Goal: Task Accomplishment & Management: Manage account settings

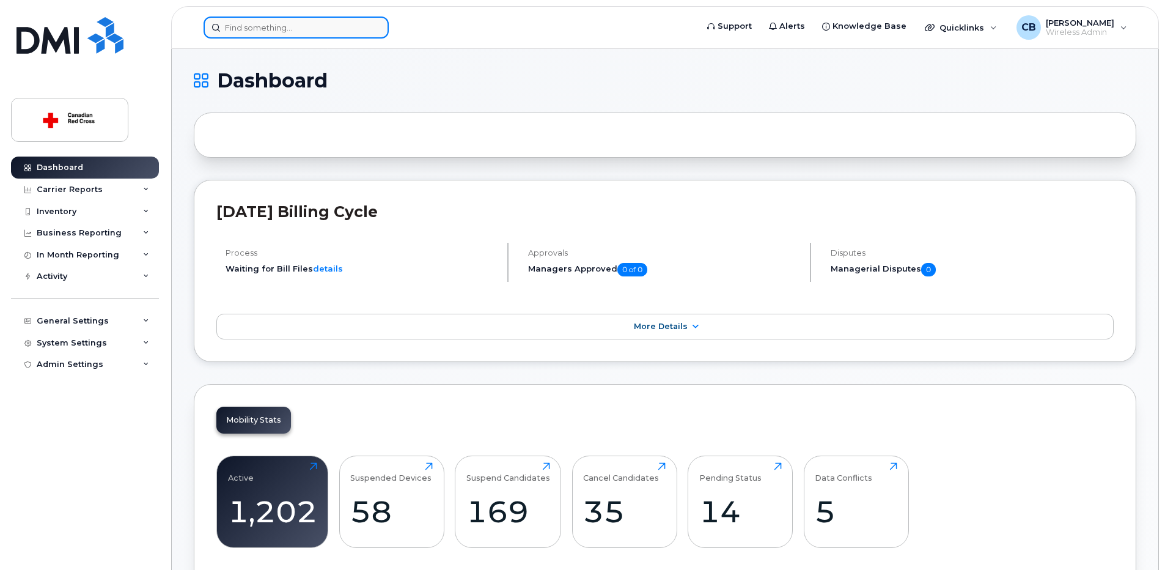
click at [273, 32] on input at bounding box center [296, 28] width 185 height 22
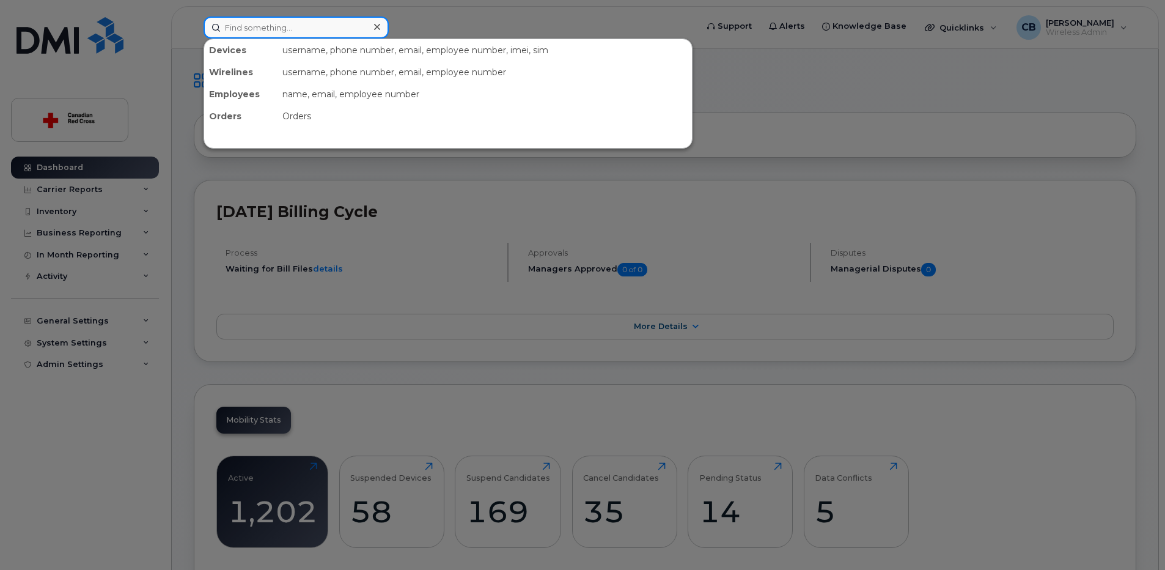
paste input "4313384465"
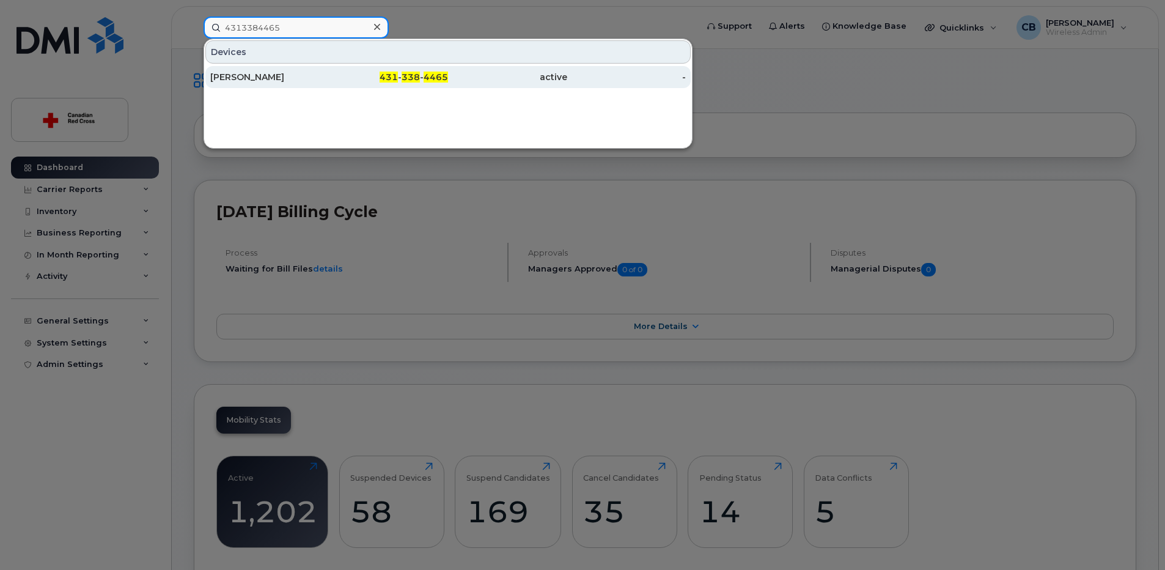
type input "4313384465"
click at [240, 73] on div "Maria Medina" at bounding box center [269, 77] width 119 height 12
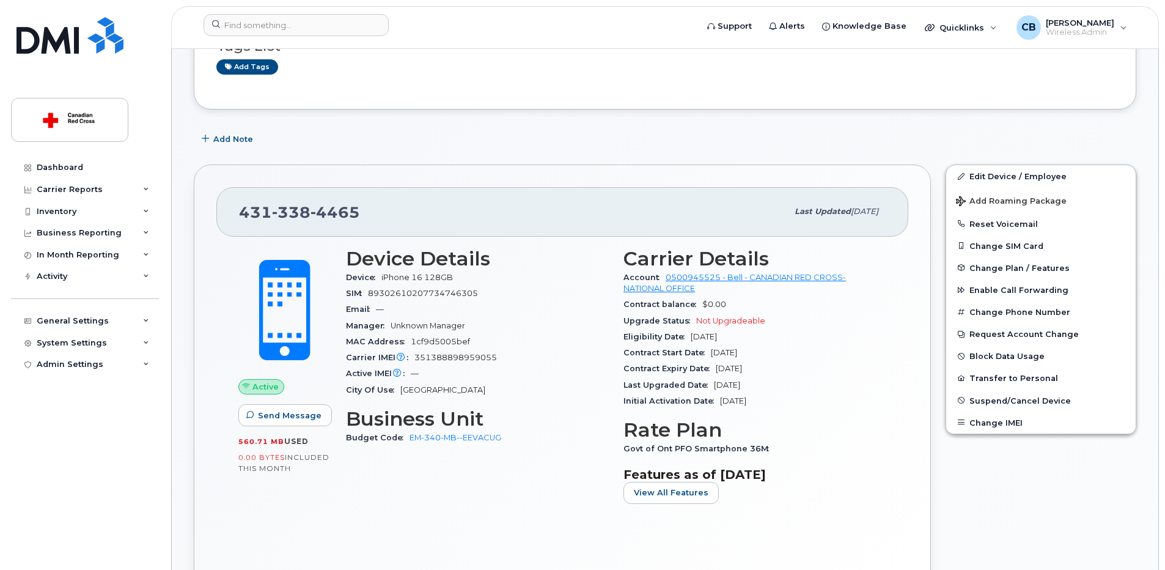
scroll to position [183, 0]
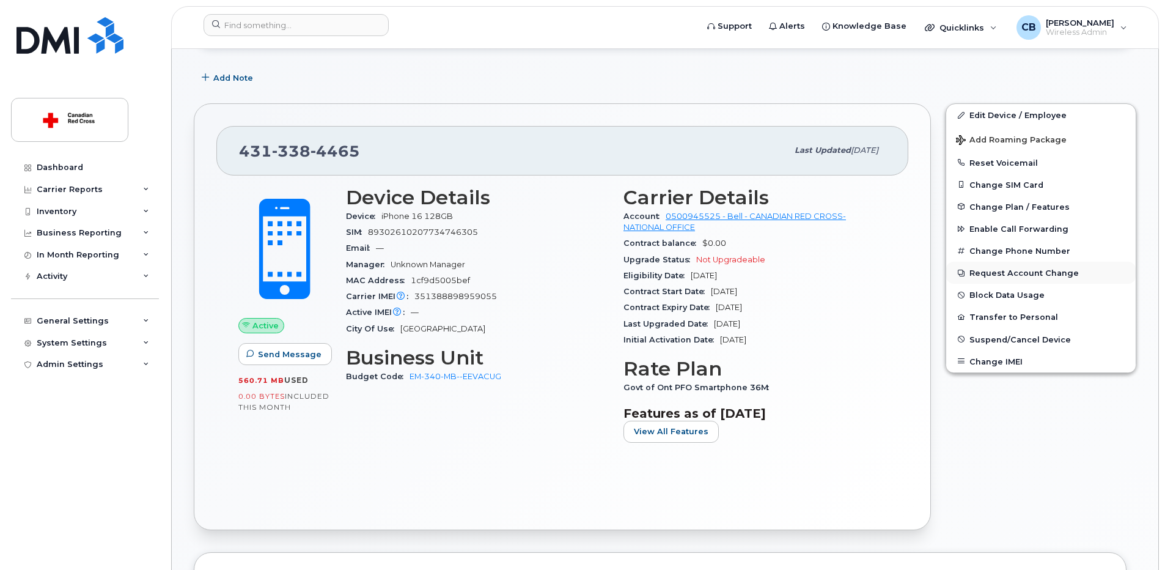
click at [998, 270] on button "Request Account Change" at bounding box center [1040, 273] width 189 height 22
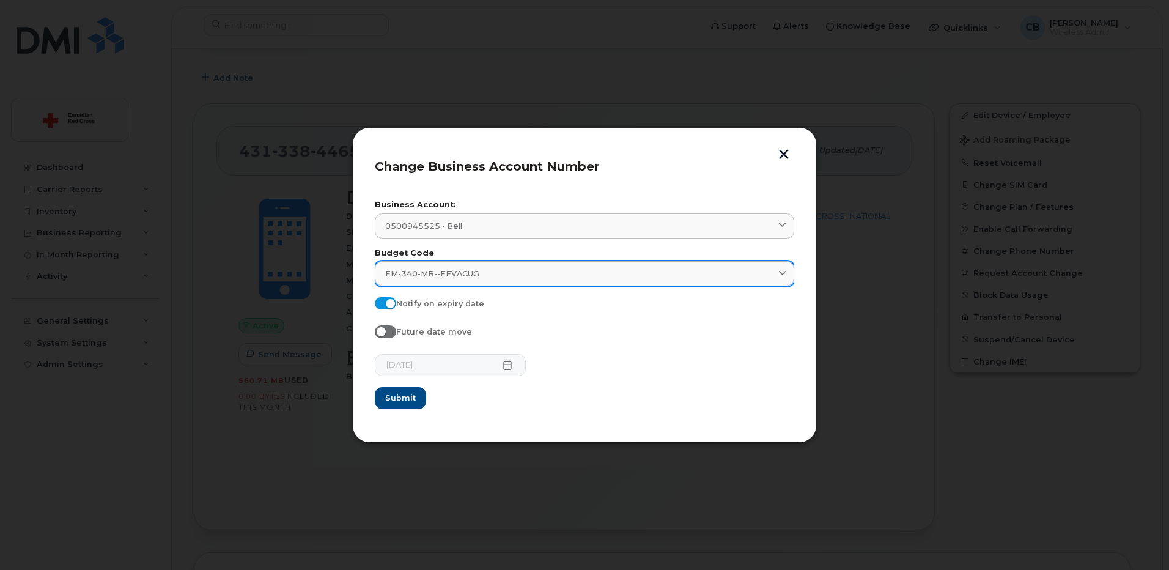
click at [533, 269] on div "EM-340-MB--EEVACUG" at bounding box center [584, 274] width 399 height 12
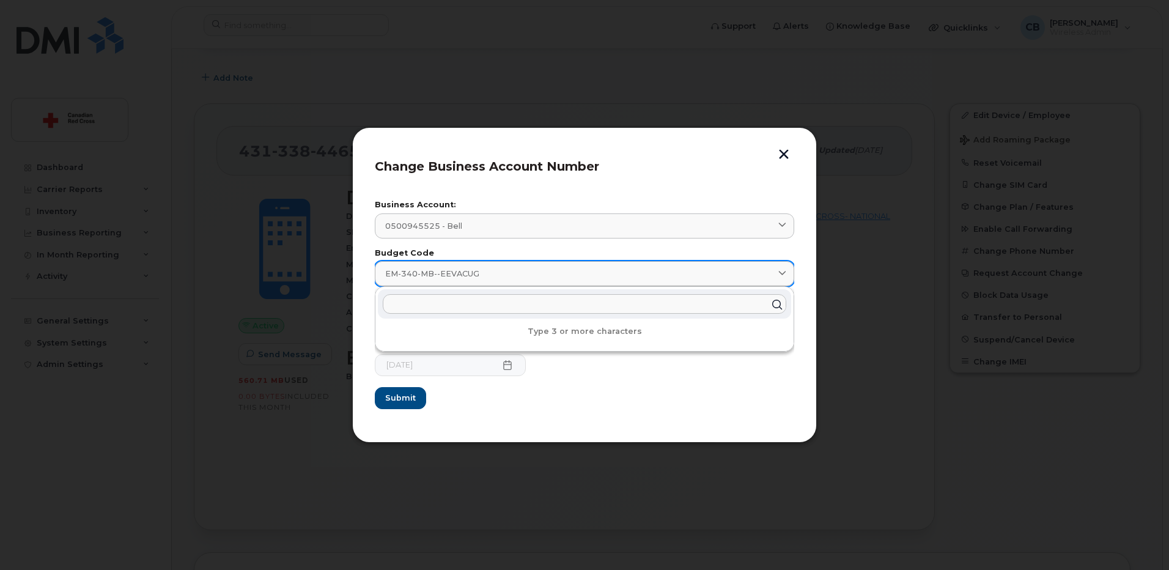
paste input "EM-380-MB--EMSACOM"
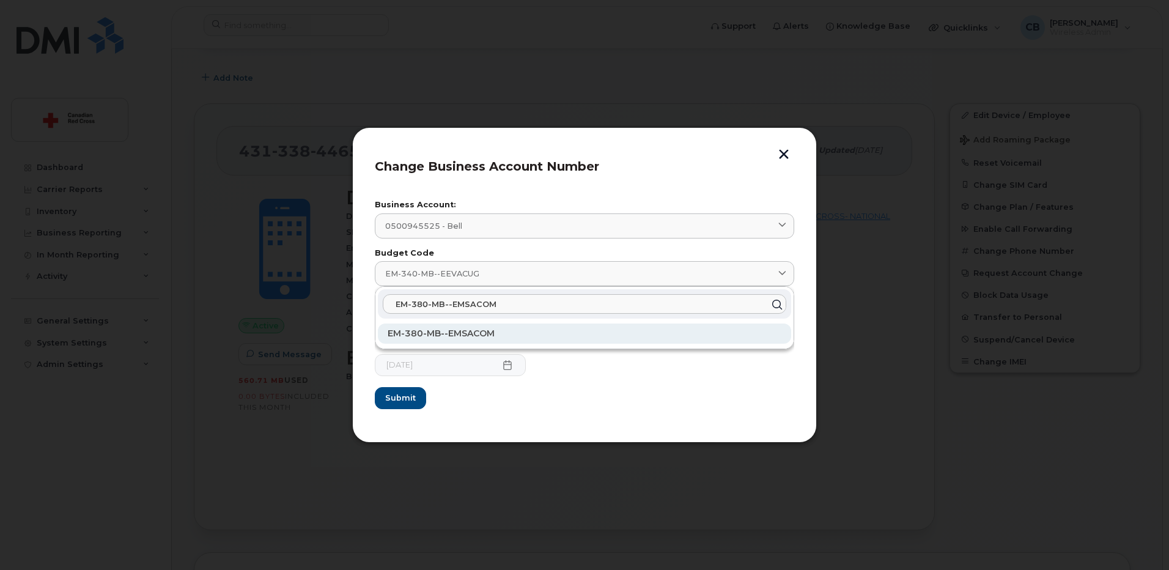
type input "EM-380-MB--EMSACOM"
click at [465, 336] on span "EM-380-MB--EMSACOM" at bounding box center [441, 333] width 107 height 11
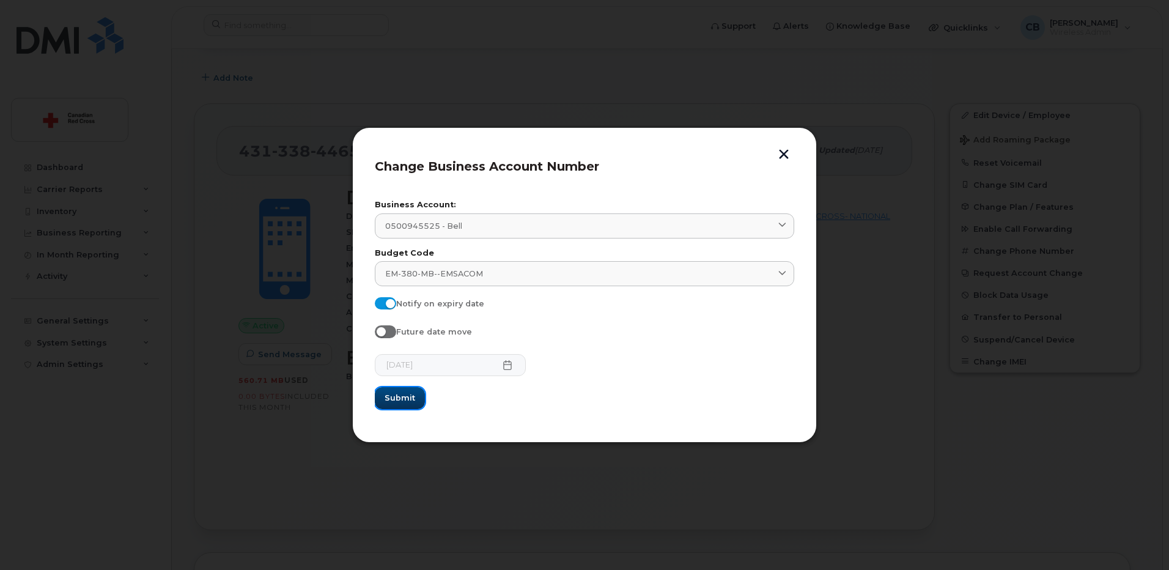
click at [404, 399] on span "Submit" at bounding box center [399, 398] width 31 height 12
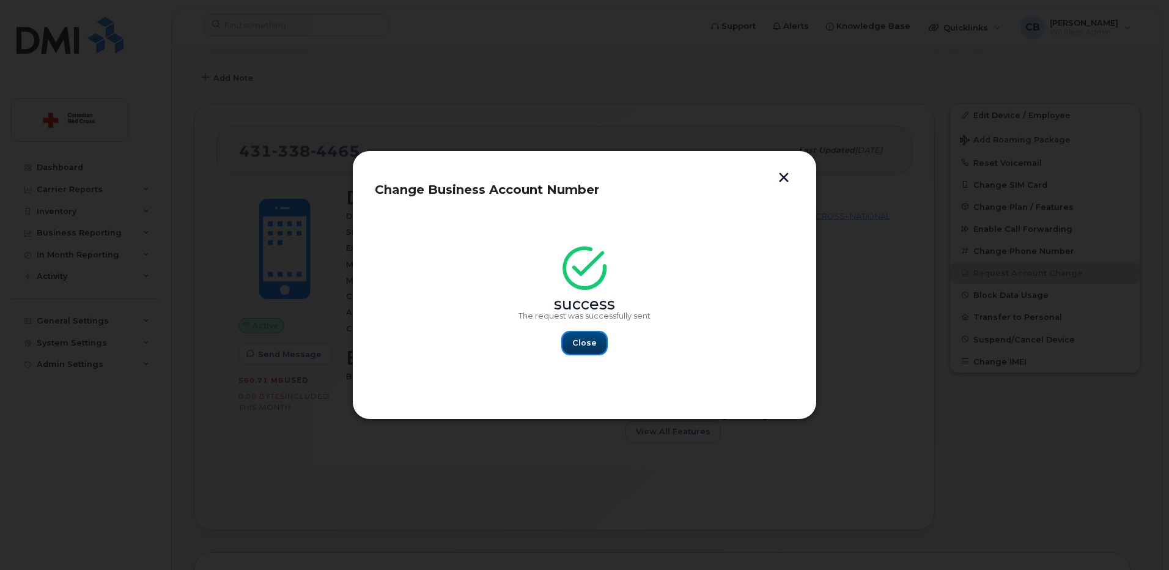
click at [584, 341] on span "Close" at bounding box center [584, 343] width 24 height 12
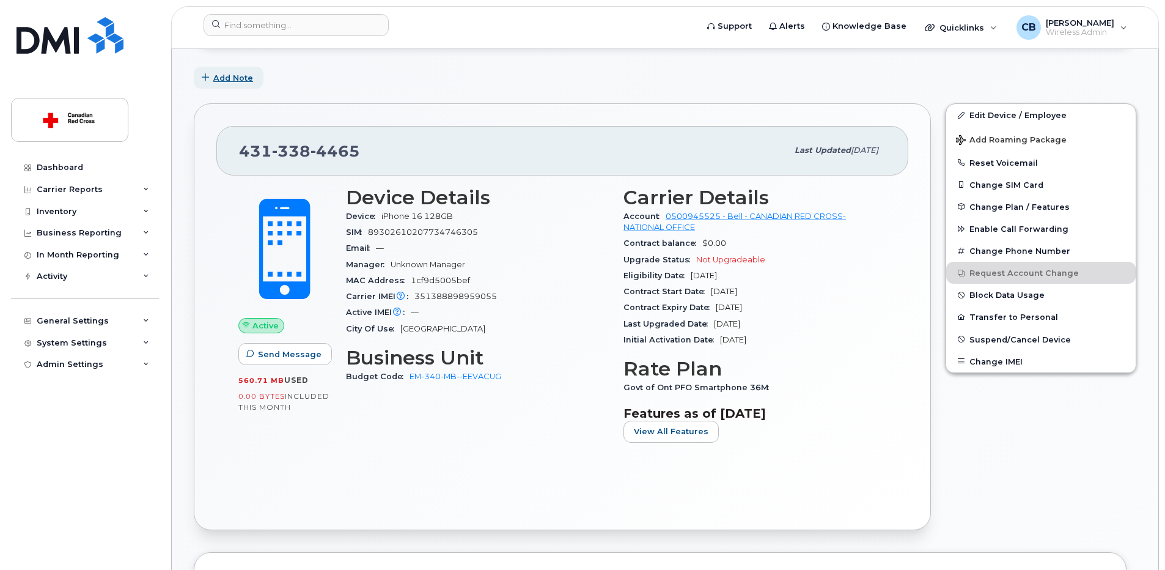
click at [242, 76] on span "Add Note" at bounding box center [233, 78] width 40 height 12
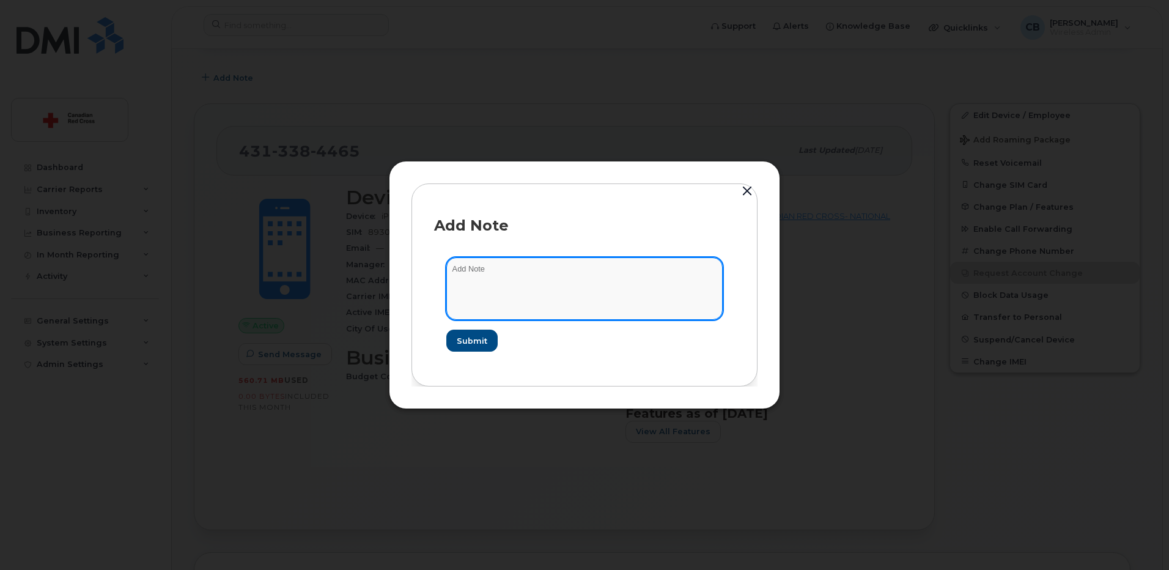
click at [485, 284] on textarea at bounding box center [584, 288] width 276 height 62
paste textarea "https://crcssupport.atlassian.net/browse/IS-166377"
type textarea "https://crcssupport.atlassian.net/browse/IS-166377"
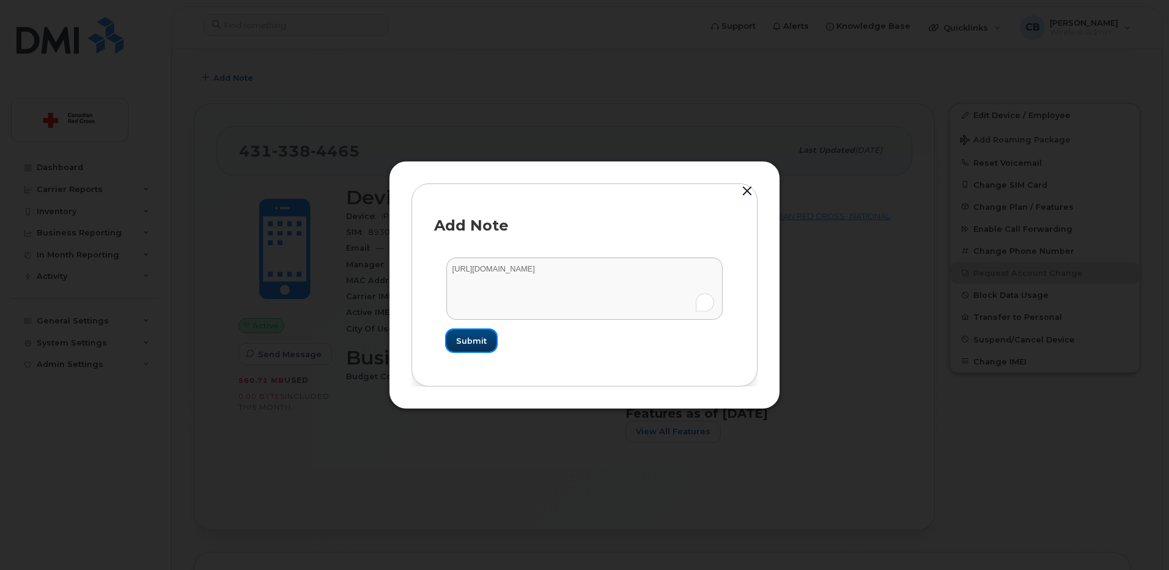
click at [471, 341] on span "Submit" at bounding box center [471, 341] width 31 height 12
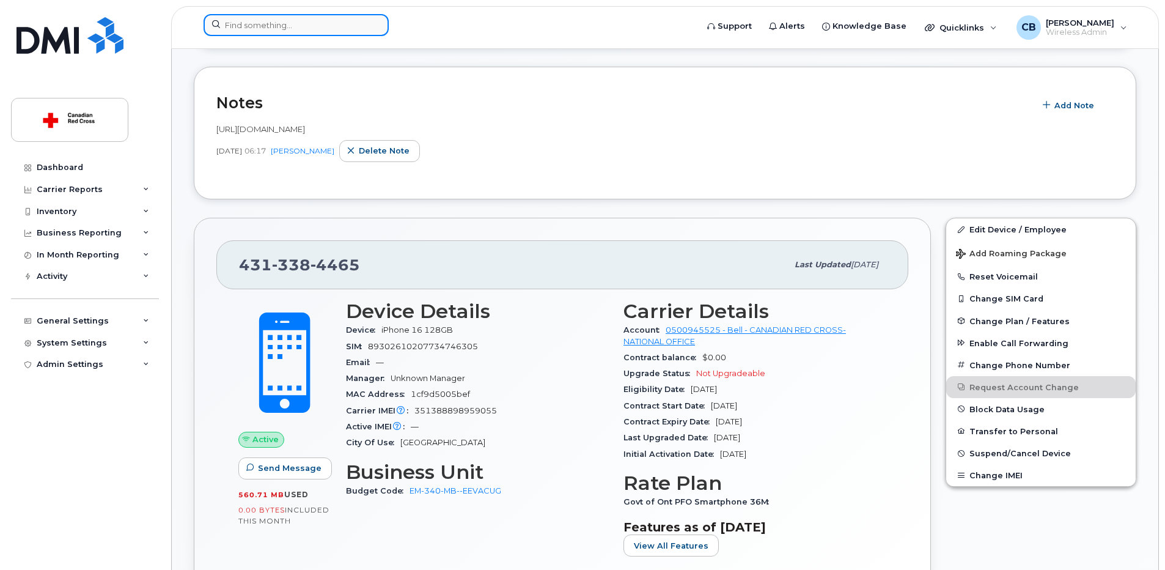
click at [293, 24] on input at bounding box center [296, 25] width 185 height 22
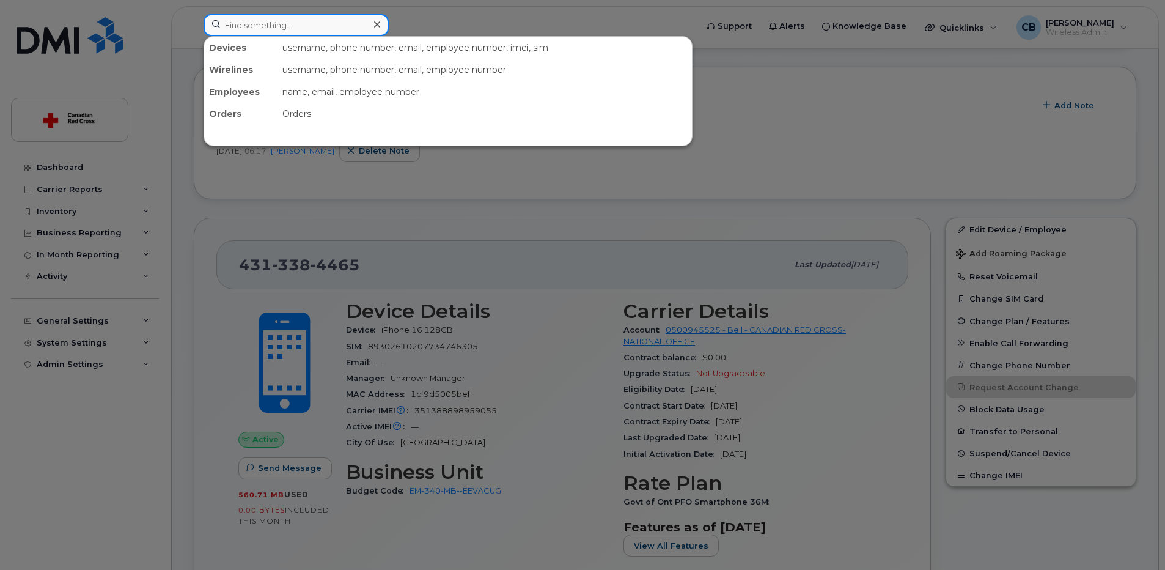
paste input "4313735899"
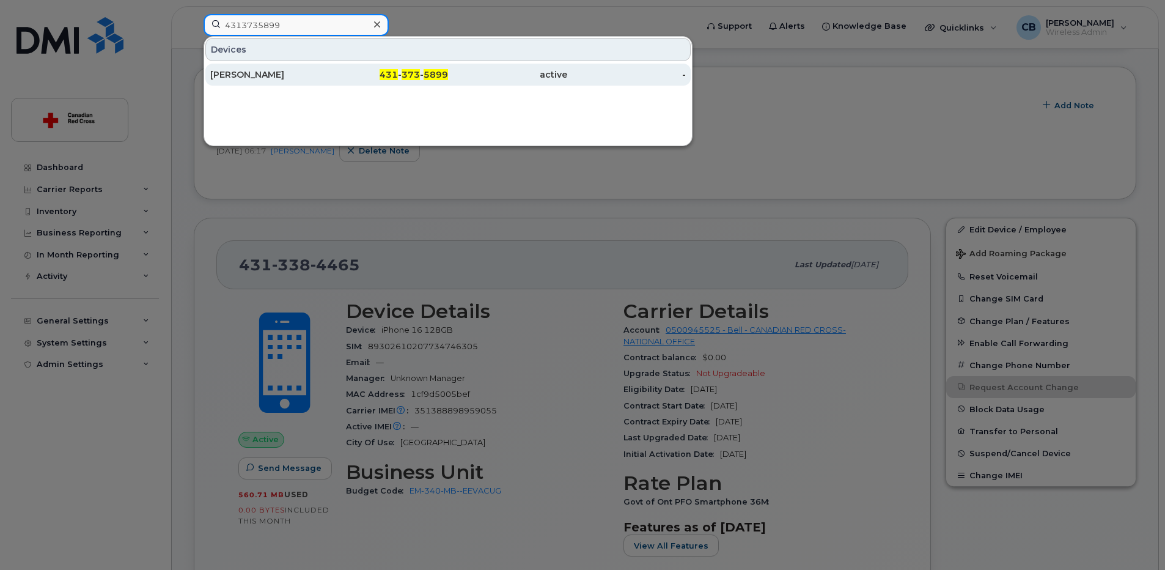
type input "4313735899"
click at [255, 73] on div "[PERSON_NAME]" at bounding box center [269, 74] width 119 height 12
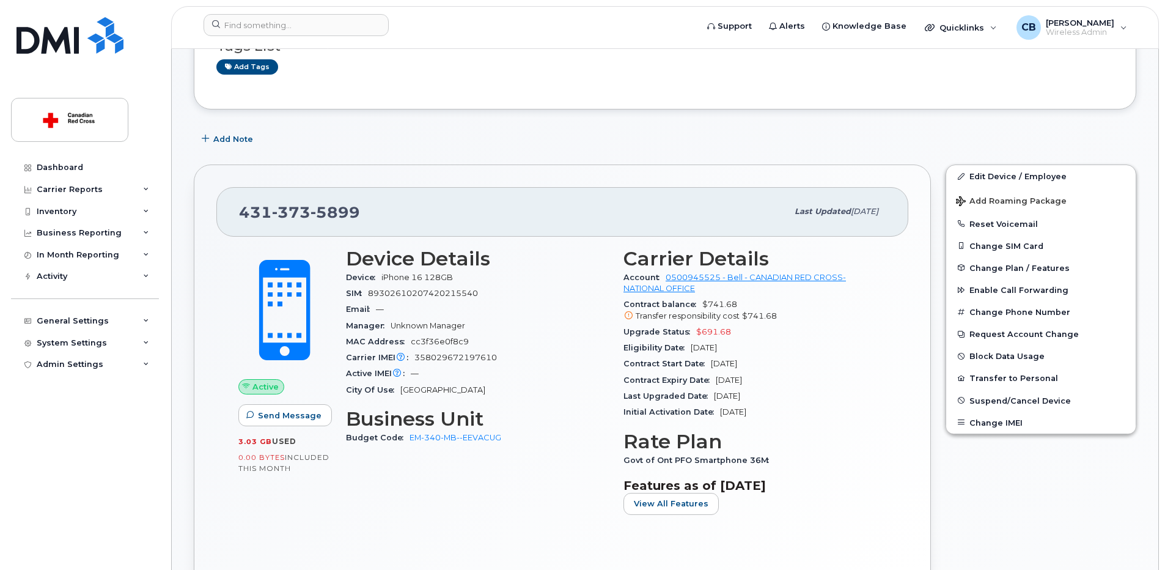
scroll to position [244, 0]
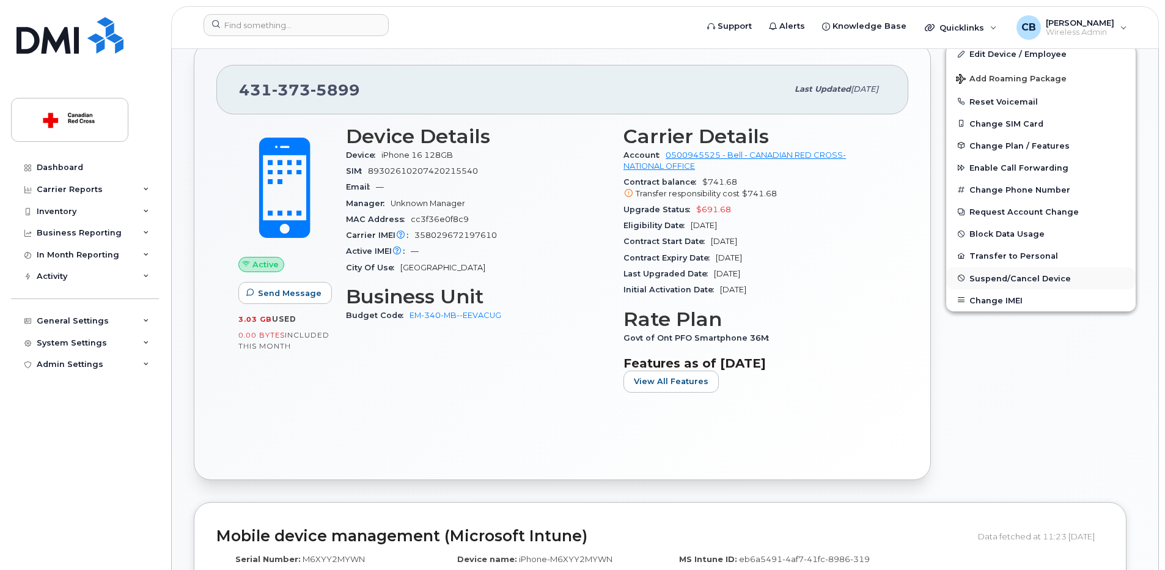
click at [993, 276] on span "Suspend/Cancel Device" at bounding box center [1019, 277] width 101 height 9
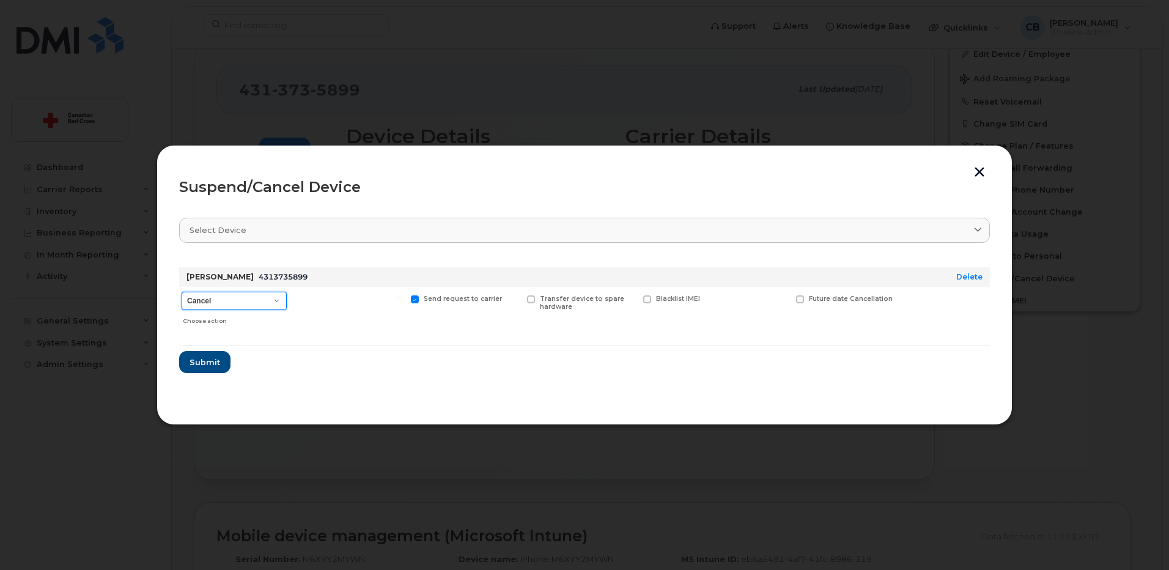
click at [221, 303] on select "Cancel Suspend - Extend Suspension Suspend - Reduced Rate Suspend - Full Rate S…" at bounding box center [234, 301] width 105 height 18
select select "[object Object]"
click at [182, 292] on select "Cancel Suspend - Extend Suspension Suspend - Reduced Rate Suspend - Full Rate S…" at bounding box center [234, 301] width 105 height 18
click at [215, 358] on span "Submit" at bounding box center [204, 362] width 31 height 12
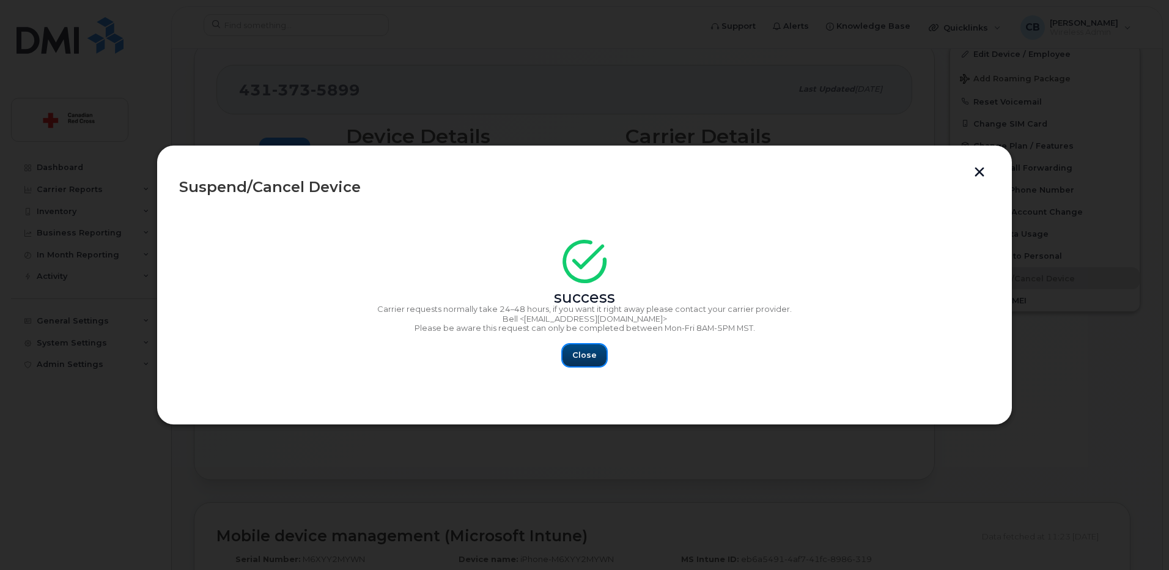
click at [586, 355] on span "Close" at bounding box center [584, 355] width 24 height 12
